Goal: Communication & Community: Answer question/provide support

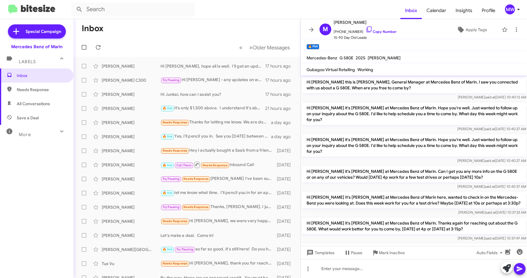
scroll to position [29, 0]
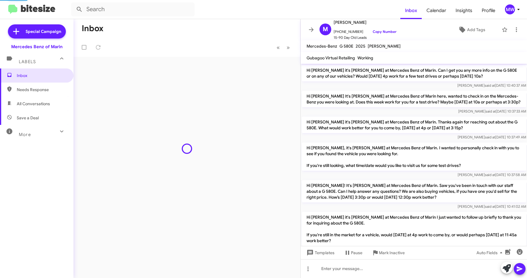
scroll to position [382, 0]
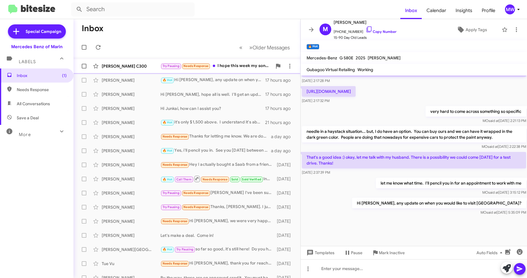
click at [244, 65] on div "Try Pausing Needs Response I hope this week my son is in the hospital so sticki…" at bounding box center [216, 66] width 112 height 7
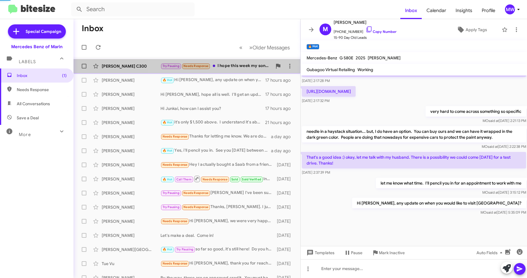
scroll to position [101, 0]
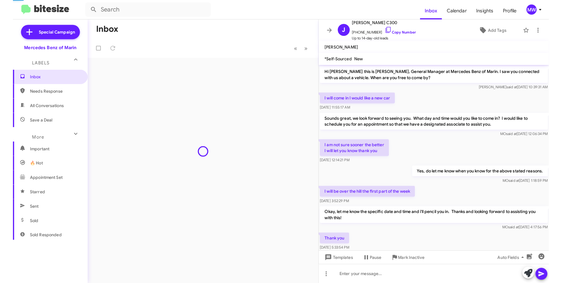
scroll to position [66, 0]
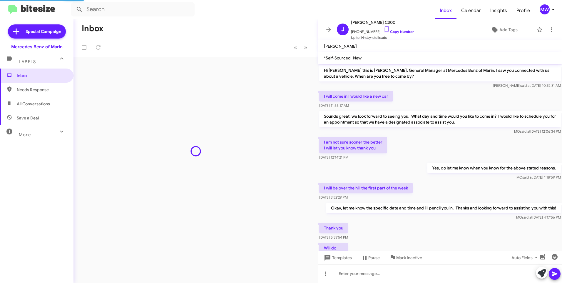
scroll to position [78, 0]
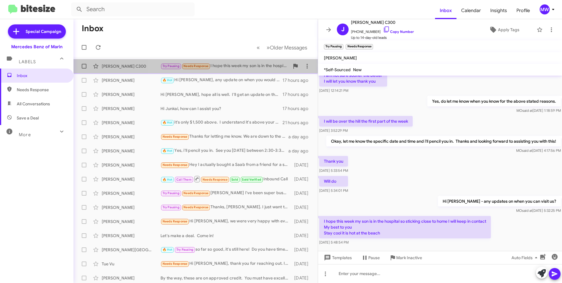
click at [245, 64] on div "Try Pausing Needs Response I hope this week my son is in the hospital so sticki…" at bounding box center [224, 66] width 129 height 7
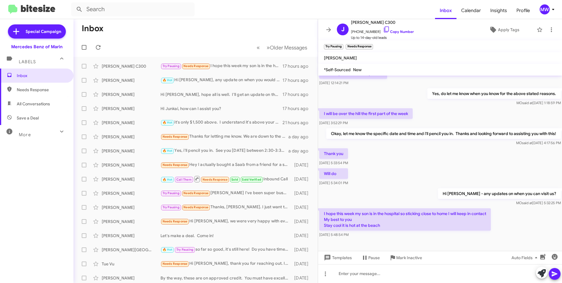
scroll to position [90, 0]
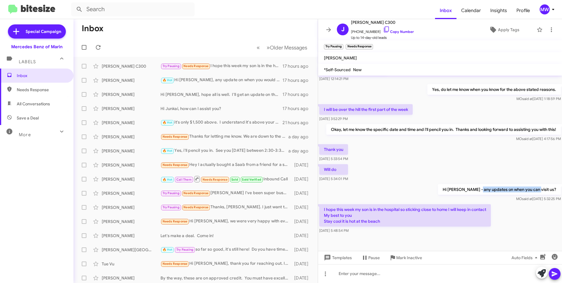
drag, startPoint x: 496, startPoint y: 187, endPoint x: 554, endPoint y: 189, distance: 58.2
click at [554, 189] on p "Hi [PERSON_NAME] - any updates on when you can visit us?" at bounding box center [499, 189] width 123 height 11
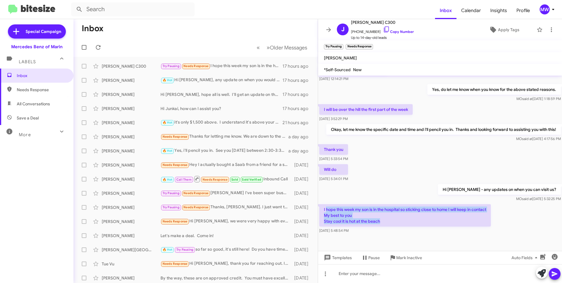
drag, startPoint x: 326, startPoint y: 209, endPoint x: 389, endPoint y: 221, distance: 64.1
click at [389, 221] on p "I hope this week my son is in the hospital so sticking close to home I will kee…" at bounding box center [405, 215] width 172 height 22
drag, startPoint x: 389, startPoint y: 221, endPoint x: 392, endPoint y: 232, distance: 11.9
click at [392, 231] on div "Sep 23, 2025, 5:48:54 PM" at bounding box center [405, 230] width 172 height 6
drag, startPoint x: 349, startPoint y: 207, endPoint x: 370, endPoint y: 214, distance: 21.6
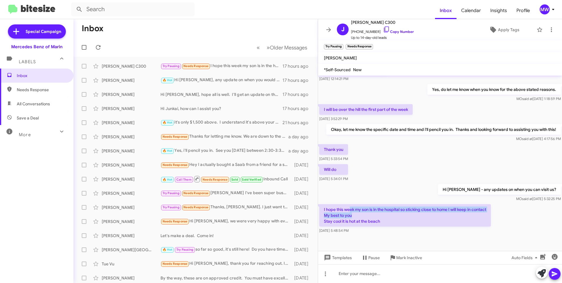
click at [370, 214] on p "I hope this week my son is in the hospital so sticking close to home I will kee…" at bounding box center [405, 215] width 172 height 22
drag, startPoint x: 370, startPoint y: 214, endPoint x: 405, endPoint y: 230, distance: 38.5
click at [405, 230] on div "Sep 23, 2025, 5:48:54 PM" at bounding box center [405, 230] width 172 height 6
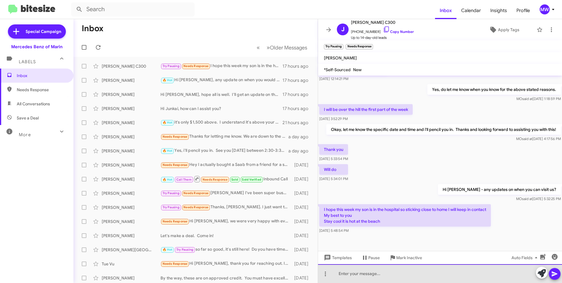
click at [377, 276] on div at bounding box center [440, 273] width 244 height 19
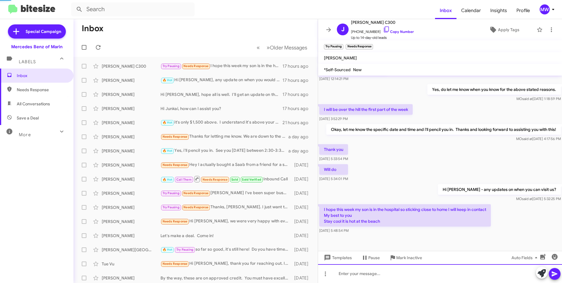
scroll to position [0, 0]
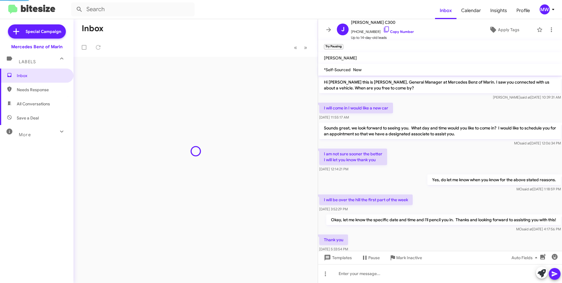
scroll to position [100, 0]
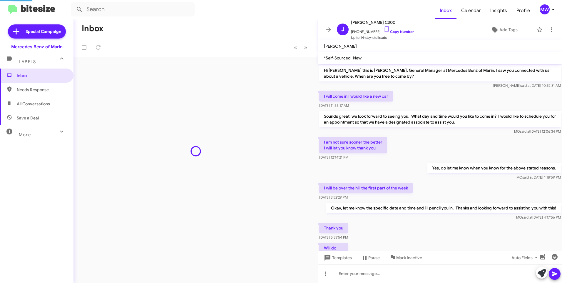
scroll to position [100, 0]
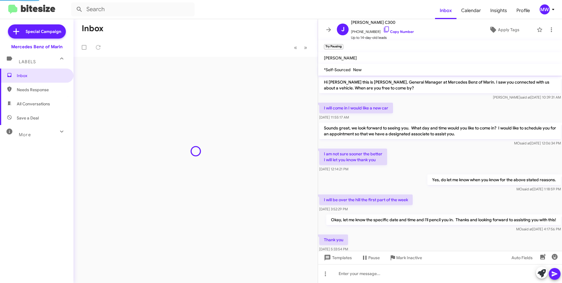
scroll to position [100, 0]
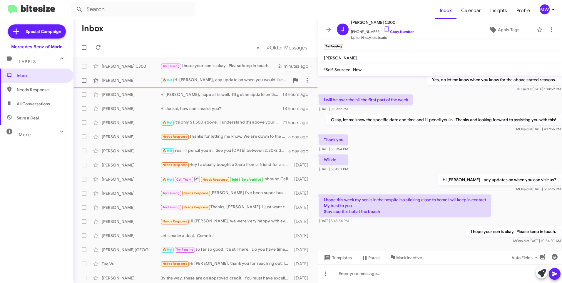
click at [213, 78] on div "🔥 Hot Hi Mazie, any update on when you would like to visit us?" at bounding box center [224, 80] width 129 height 7
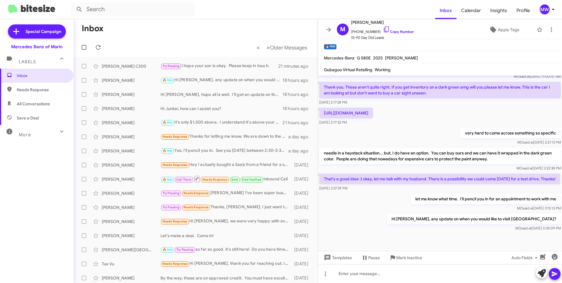
scroll to position [438, 0]
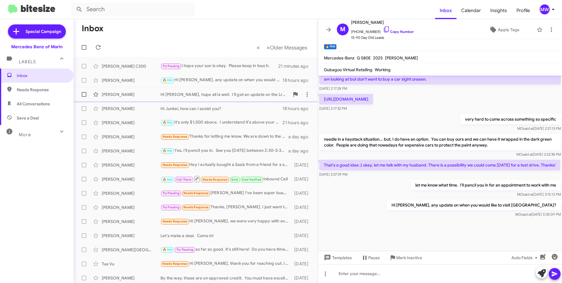
click at [208, 93] on div "Hi [PERSON_NAME], hope all is well. I'll get an update on the Lr4 [DATE] on tim…" at bounding box center [224, 94] width 129 height 6
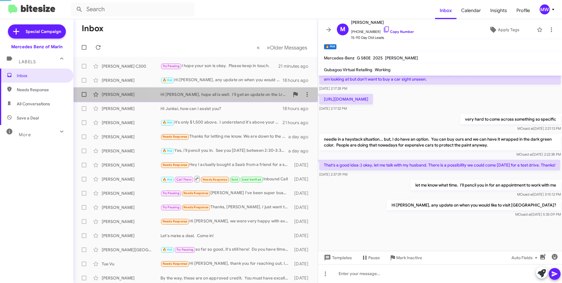
scroll to position [104, 0]
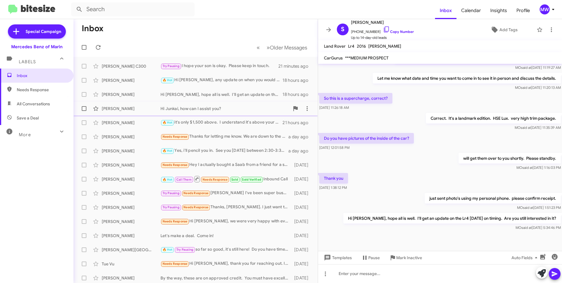
click at [217, 108] on div "Hi Junkai, how can I assist you?" at bounding box center [224, 108] width 129 height 6
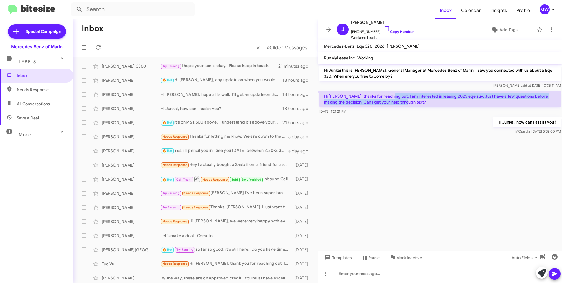
drag, startPoint x: 388, startPoint y: 95, endPoint x: 405, endPoint y: 101, distance: 17.8
click at [405, 101] on p "Hi Omar, thanks for reaching out. I am interested in leasing 2025 eqe suv. Just…" at bounding box center [440, 99] width 242 height 16
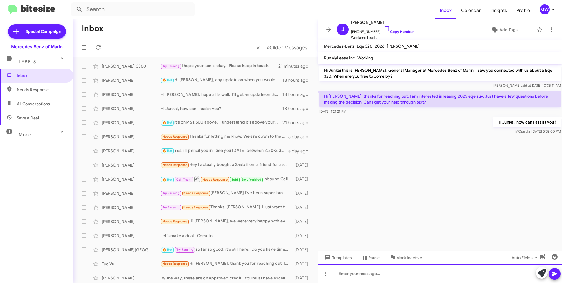
click at [415, 269] on div at bounding box center [440, 273] width 244 height 19
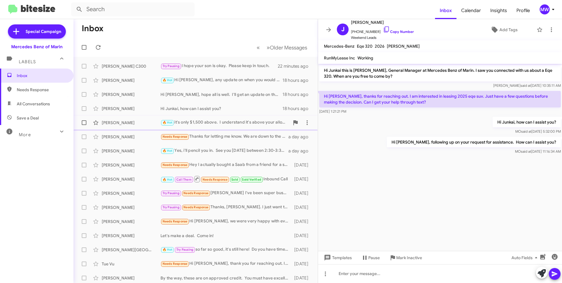
click at [249, 123] on div "🔥 Hot it's only $1,500 above. I understand it's above your allotted budget, but…" at bounding box center [224, 122] width 129 height 7
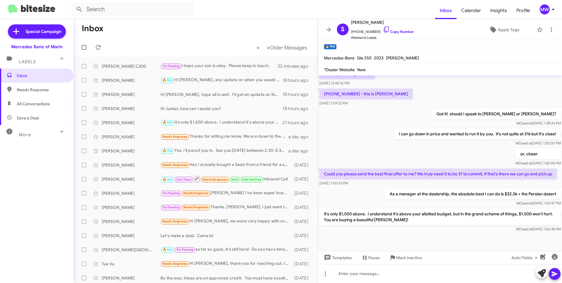
scroll to position [307, 0]
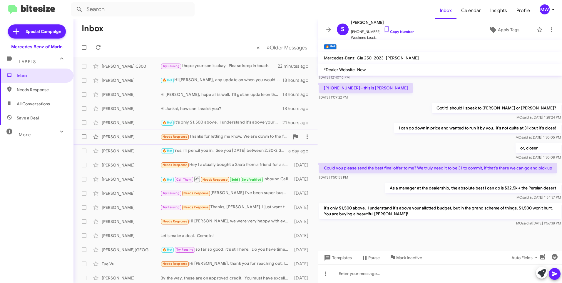
click at [213, 135] on div "Needs Response Thanks for letting me know. We are down to the final few cars an…" at bounding box center [224, 136] width 129 height 7
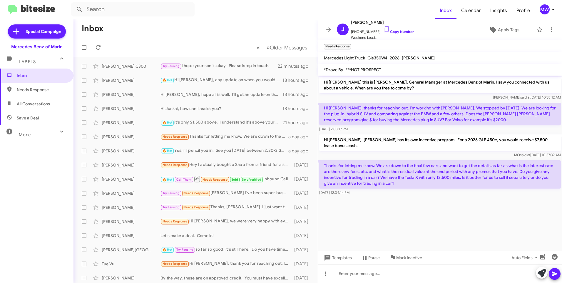
drag, startPoint x: 368, startPoint y: 162, endPoint x: 415, endPoint y: 182, distance: 50.4
click at [415, 182] on div "Thanks for letting me know. We are down to the final few cars and want to get t…" at bounding box center [440, 177] width 242 height 35
drag, startPoint x: 415, startPoint y: 182, endPoint x: 397, endPoint y: 195, distance: 21.5
click at [397, 197] on div at bounding box center [440, 200] width 244 height 6
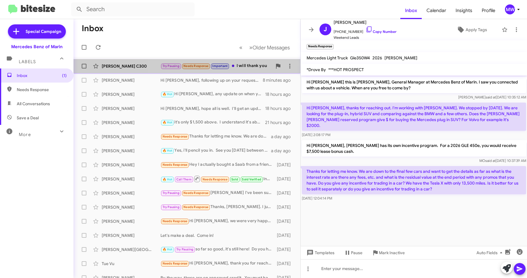
click at [254, 68] on div "Try Pausing Needs Response Important I will thank you" at bounding box center [216, 66] width 112 height 7
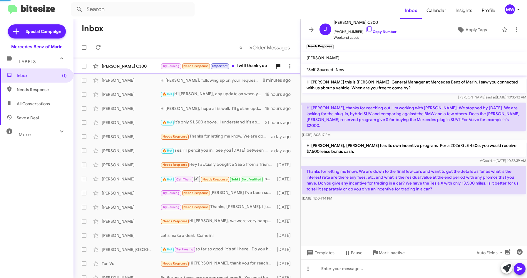
scroll to position [144, 0]
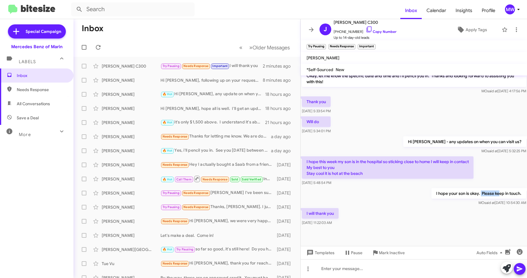
drag, startPoint x: 475, startPoint y: 194, endPoint x: 495, endPoint y: 194, distance: 19.1
click at [495, 194] on p "I hope your son is okay. Please keep in touch." at bounding box center [478, 193] width 95 height 11
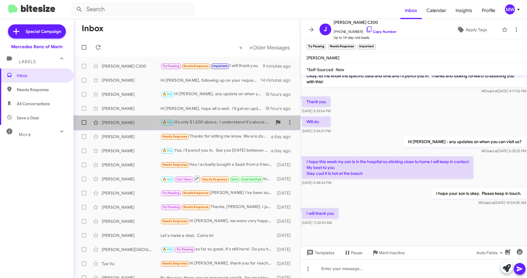
click at [218, 120] on div "🔥 Hot it's only $1,500 above. I understand it's above your allotted budget, but…" at bounding box center [216, 122] width 112 height 7
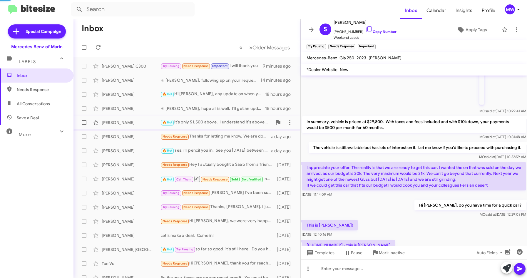
scroll to position [311, 0]
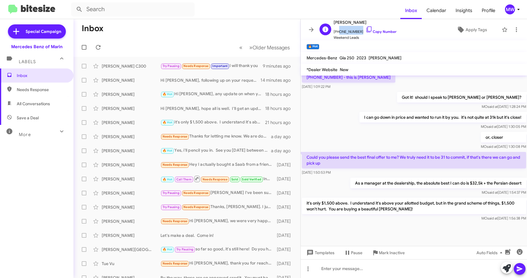
drag, startPoint x: 337, startPoint y: 33, endPoint x: 357, endPoint y: 34, distance: 20.0
click at [357, 34] on span "+14158555558 Copy Number" at bounding box center [365, 30] width 63 height 9
copy span "4158555558"
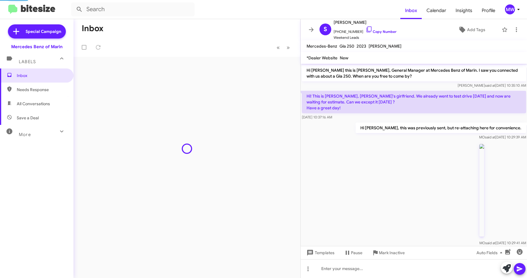
scroll to position [300, 0]
